Goal: Information Seeking & Learning: Learn about a topic

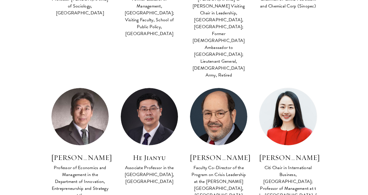
scroll to position [633, 0]
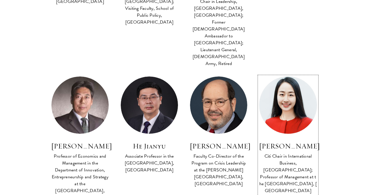
click at [295, 74] on img at bounding box center [288, 105] width 63 height 63
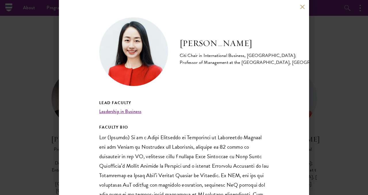
scroll to position [621, 0]
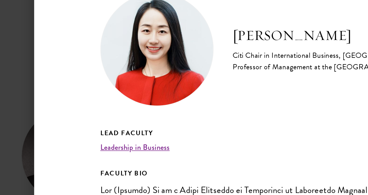
scroll to position [633, 0]
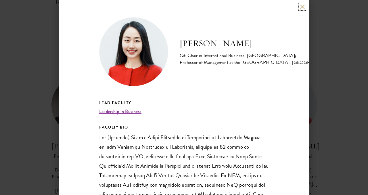
click at [302, 6] on button at bounding box center [302, 6] width 5 height 5
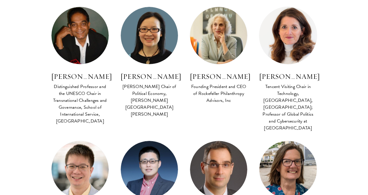
scroll to position [253, 0]
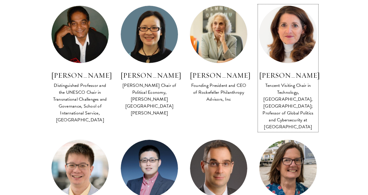
click at [301, 93] on div "Tencent Visiting Chair in Technology, [GEOGRAPHIC_DATA], [GEOGRAPHIC_DATA]; Pro…" at bounding box center [288, 106] width 58 height 48
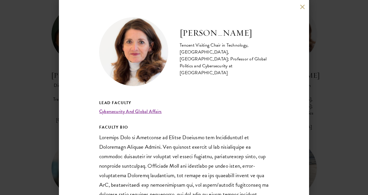
click at [249, 103] on h5 "Lead Faculty" at bounding box center [184, 102] width 170 height 7
click at [303, 5] on button at bounding box center [302, 6] width 5 height 5
